Goal: Transaction & Acquisition: Purchase product/service

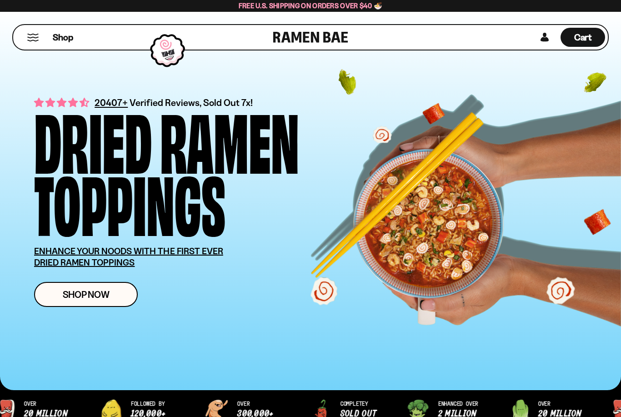
click at [59, 30] on link "Shop" at bounding box center [63, 37] width 20 height 19
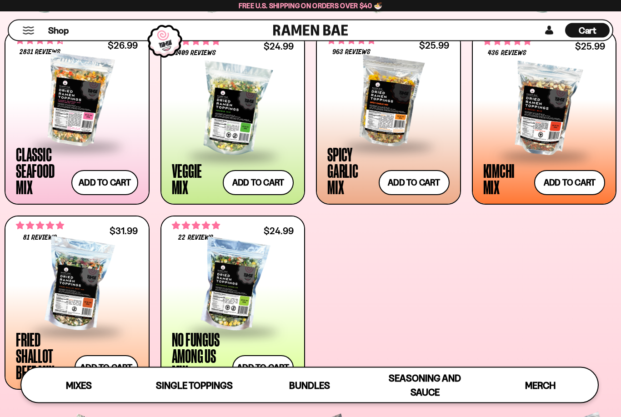
scroll to position [363, 0]
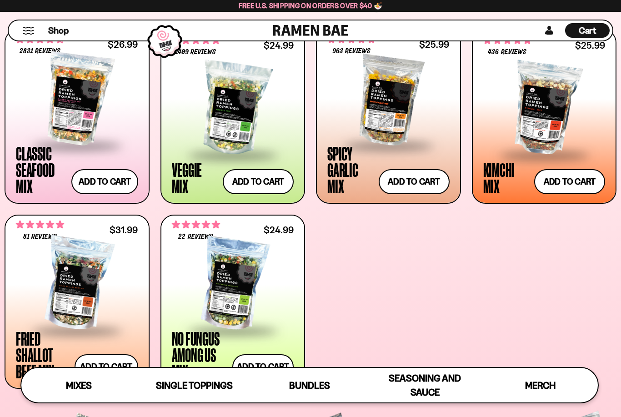
click at [76, 99] on div at bounding box center [77, 99] width 122 height 91
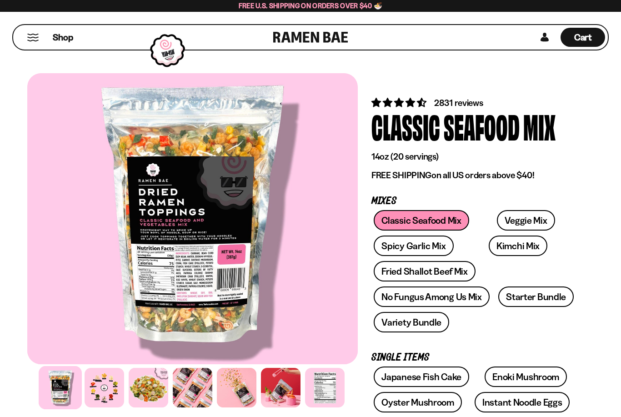
click at [182, 173] on div at bounding box center [192, 218] width 330 height 291
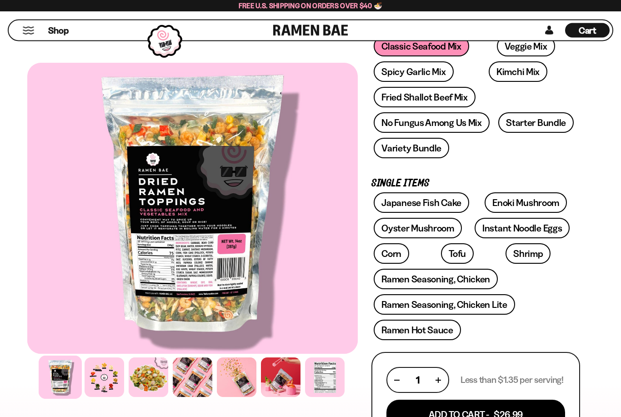
scroll to position [174, 0]
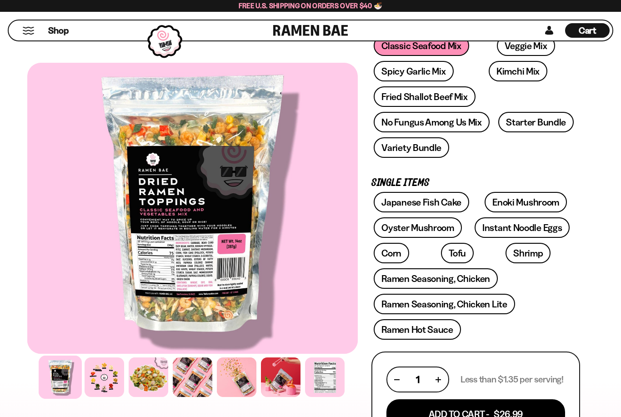
click at [328, 383] on div at bounding box center [325, 377] width 40 height 40
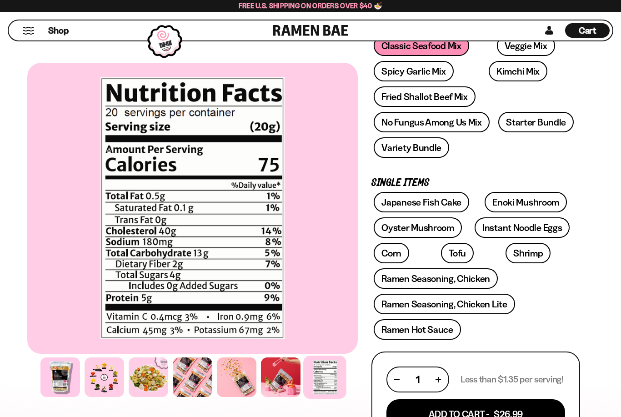
click at [53, 377] on div at bounding box center [60, 377] width 40 height 40
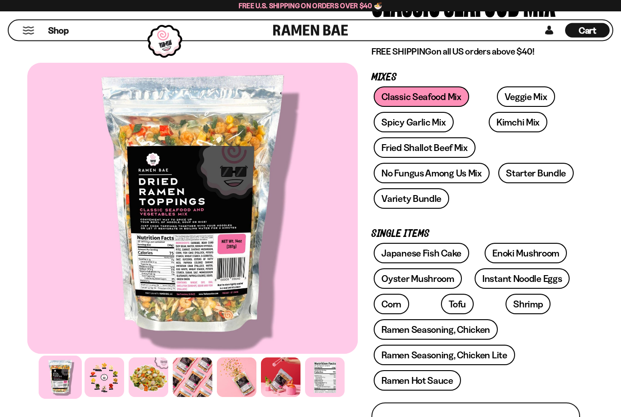
scroll to position [122, 0]
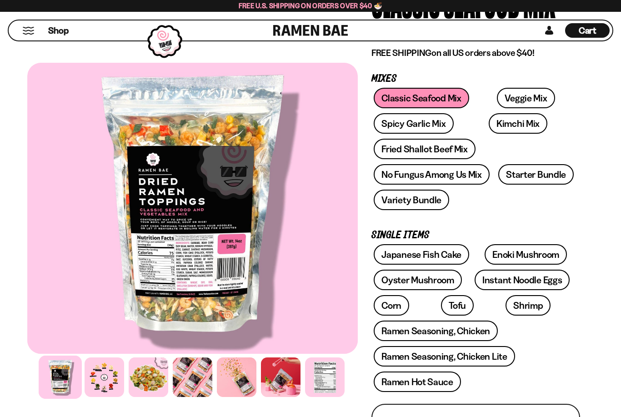
click at [512, 99] on link "Veggie Mix" at bounding box center [526, 98] width 58 height 20
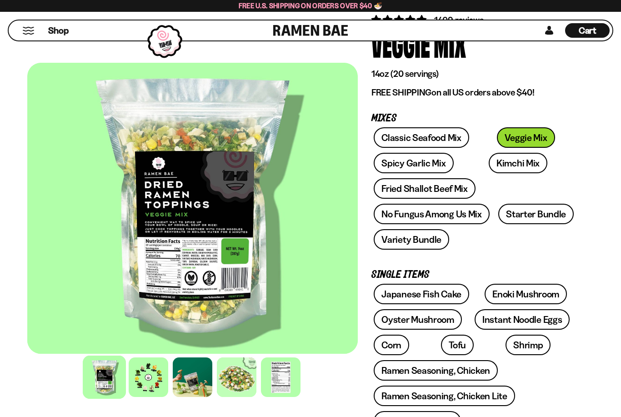
scroll to position [81, 0]
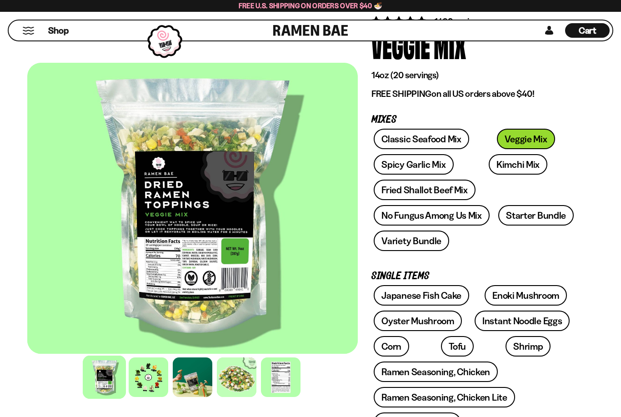
click at [449, 188] on link "Fried Shallot Beef Mix" at bounding box center [423, 189] width 101 height 20
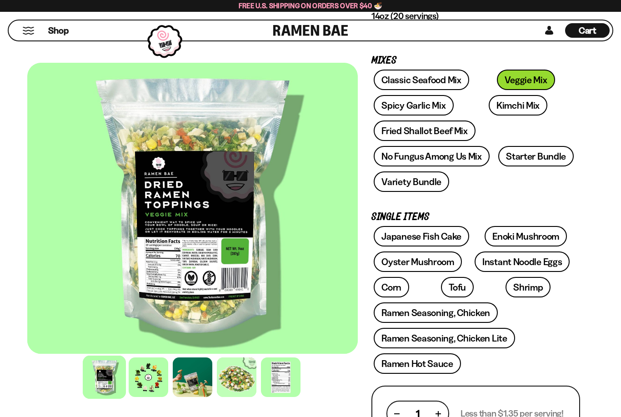
scroll to position [140, 0]
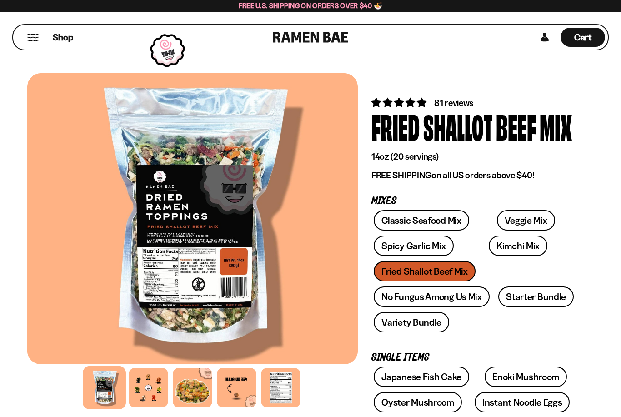
click at [172, 271] on div at bounding box center [192, 218] width 330 height 291
click at [171, 271] on div at bounding box center [192, 218] width 330 height 291
